Goal: Task Accomplishment & Management: Use online tool/utility

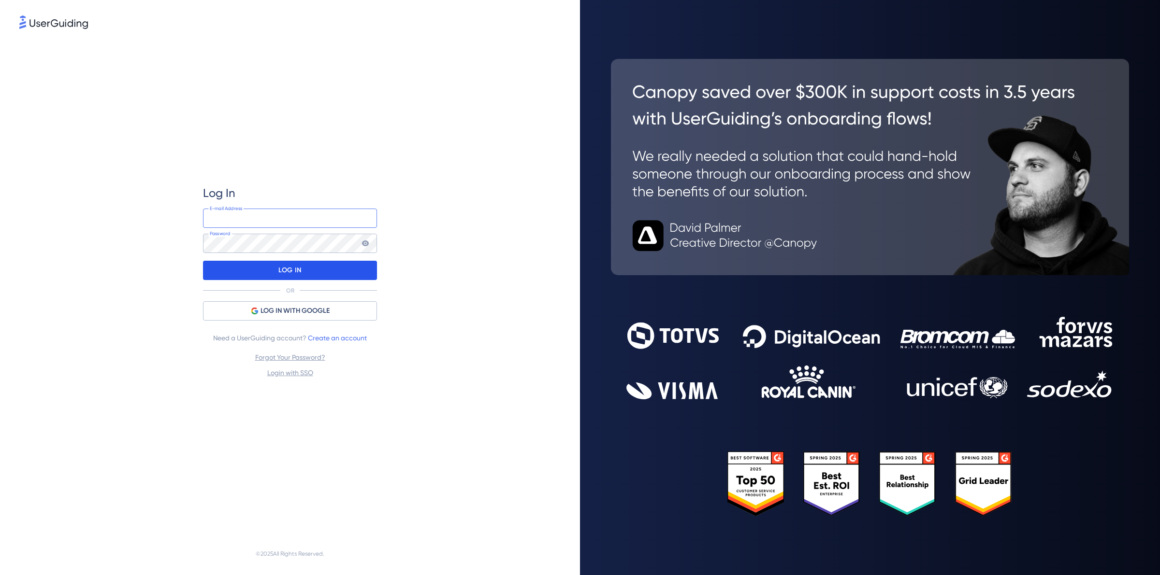
type input "[PERSON_NAME][EMAIL_ADDRESS][DOMAIN_NAME]"
click at [284, 268] on p "LOG IN" at bounding box center [289, 270] width 23 height 15
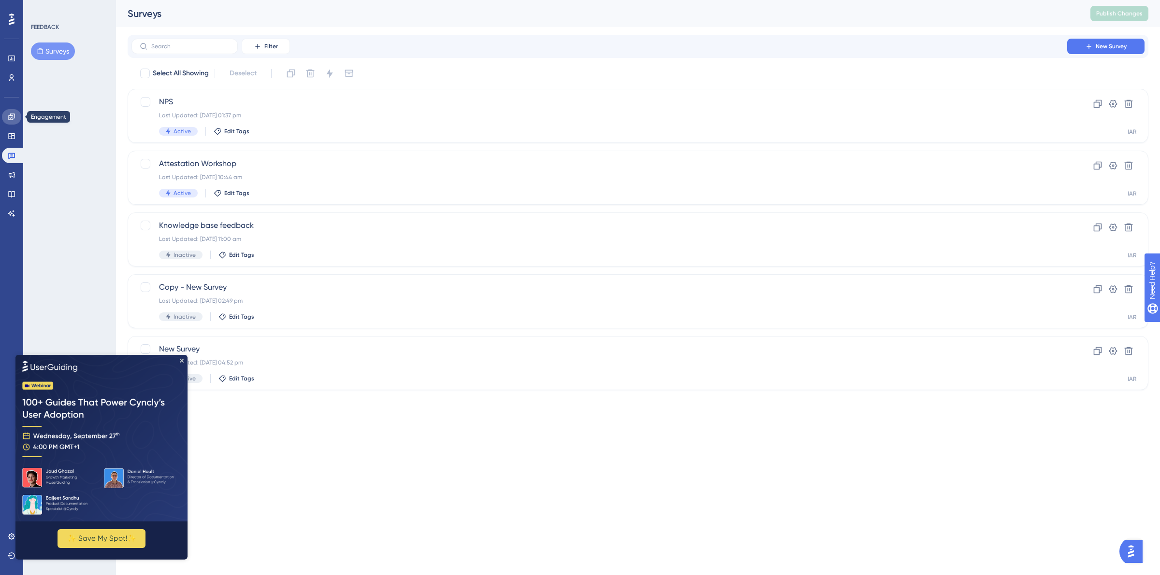
click at [15, 117] on icon at bounding box center [12, 117] width 8 height 8
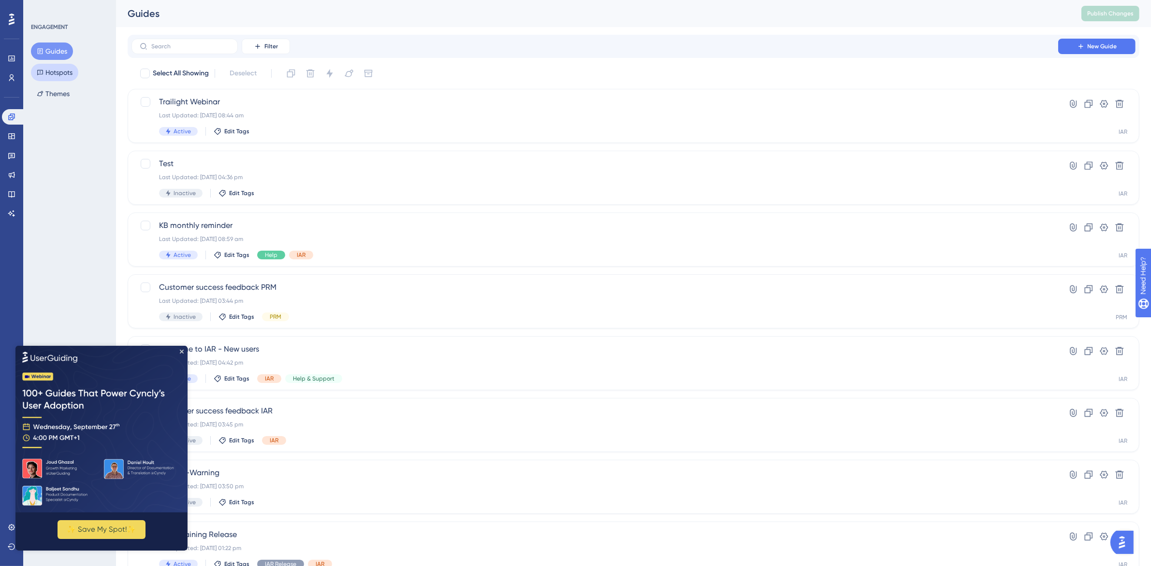
click at [76, 76] on button "Hotspots" at bounding box center [54, 72] width 47 height 17
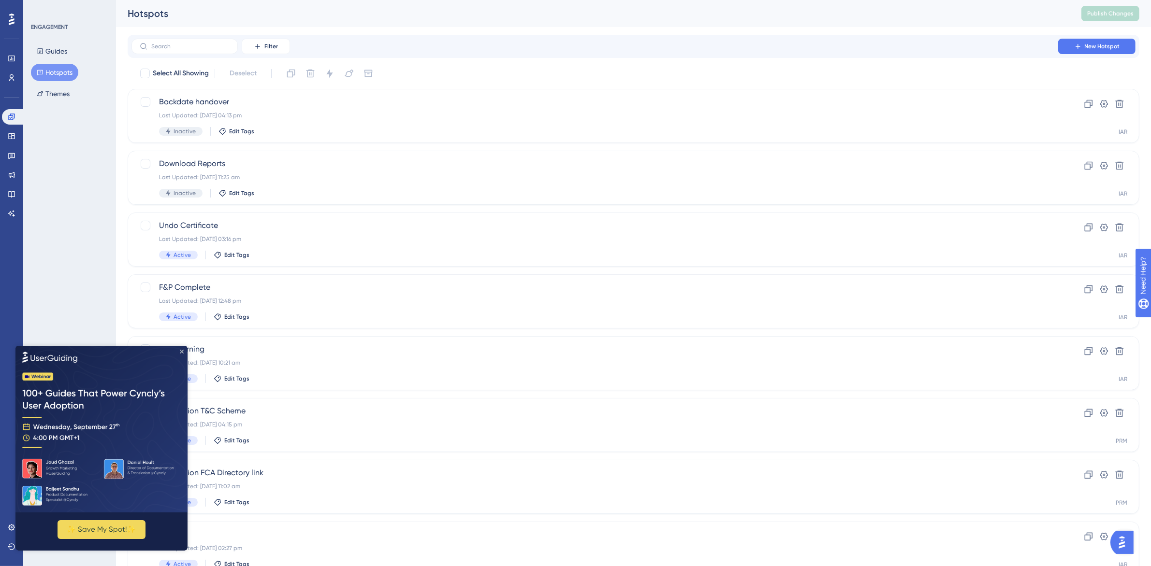
click at [183, 349] on icon "Close Preview" at bounding box center [182, 351] width 4 height 4
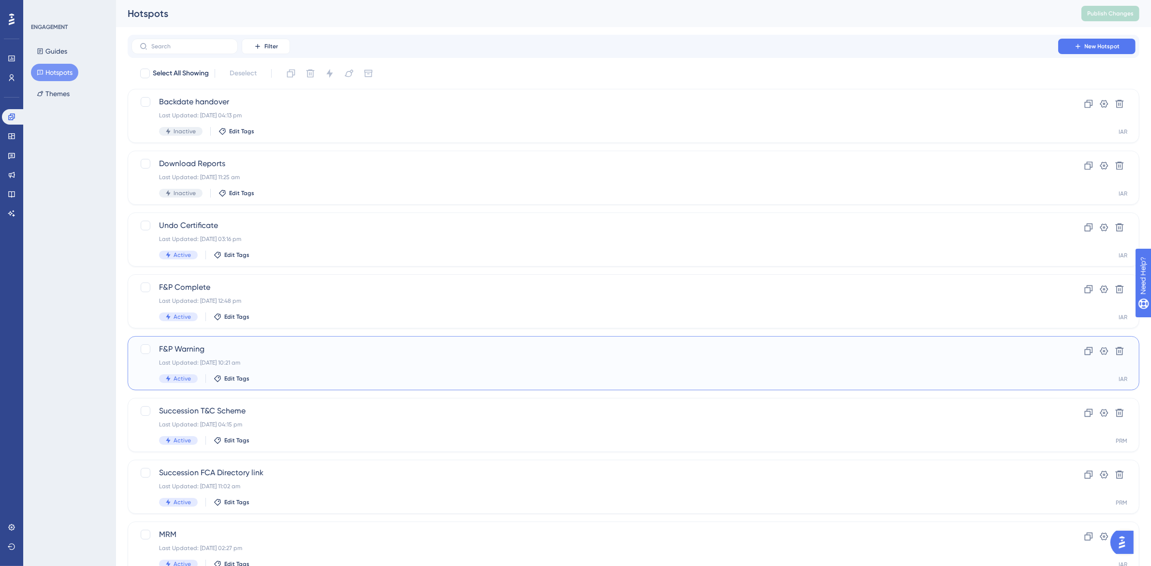
click at [356, 351] on span "F&P Warning" at bounding box center [594, 350] width 871 height 12
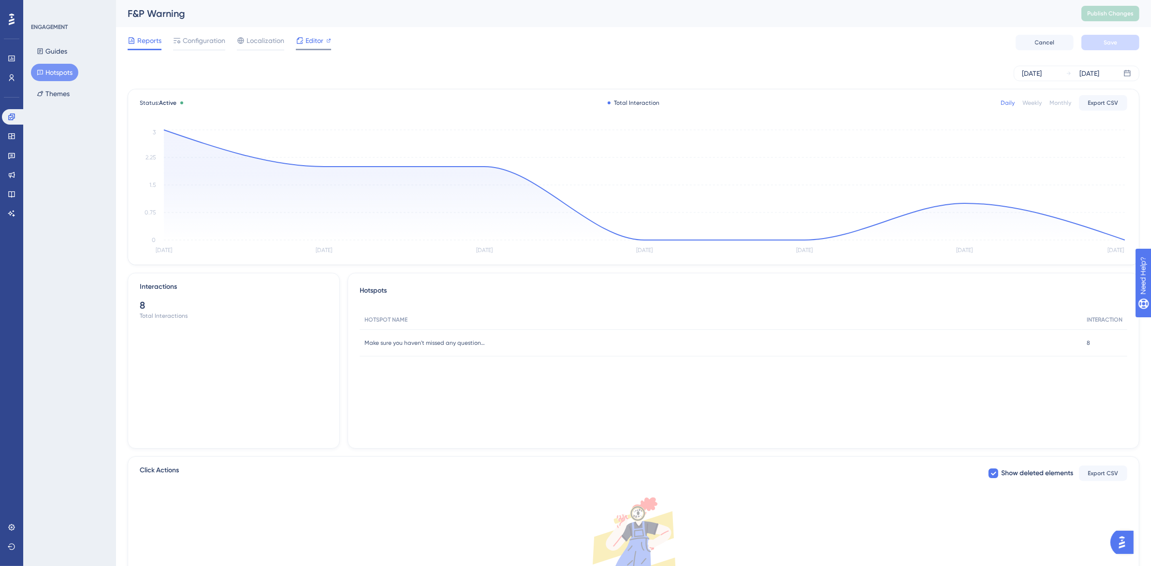
click at [316, 40] on span "Editor" at bounding box center [314, 41] width 18 height 12
click at [312, 39] on span "Editor" at bounding box center [314, 41] width 18 height 12
click at [1130, 15] on span "Publish Changes" at bounding box center [1110, 14] width 46 height 8
click at [1111, 15] on span "Publish Changes" at bounding box center [1110, 14] width 46 height 8
click at [1124, 13] on span "Publish Changes" at bounding box center [1110, 14] width 46 height 8
